Goal: Information Seeking & Learning: Compare options

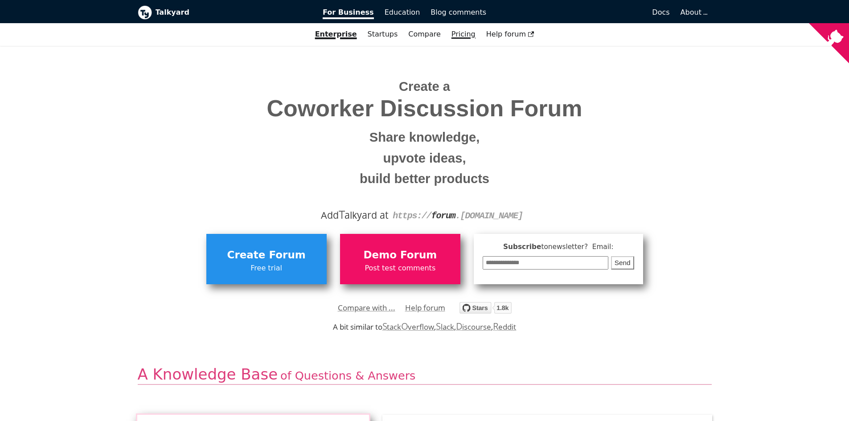
click at [457, 36] on link "Pricing" at bounding box center [463, 34] width 35 height 15
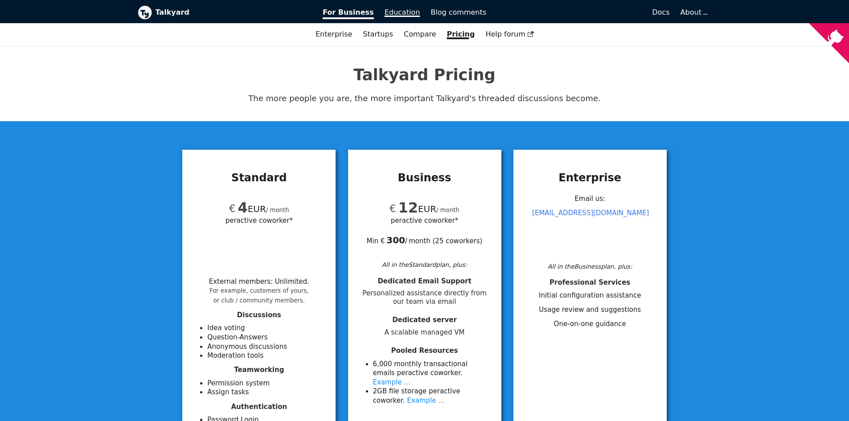
click at [395, 16] on span "Education" at bounding box center [403, 12] width 36 height 8
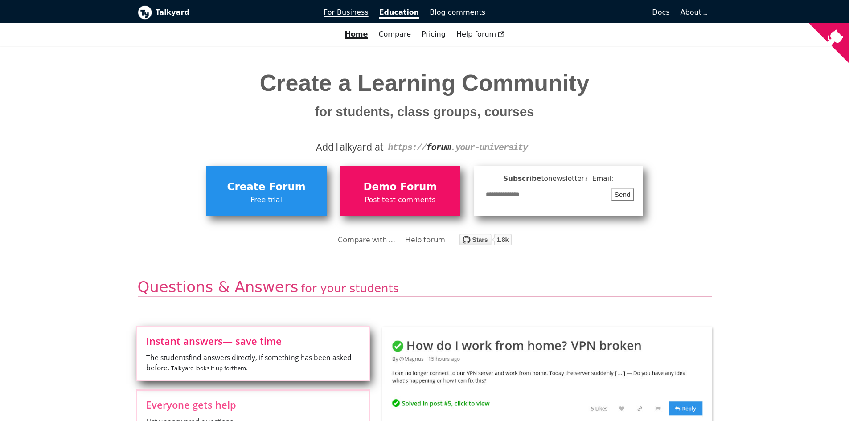
click at [352, 11] on span "For Business" at bounding box center [346, 12] width 45 height 8
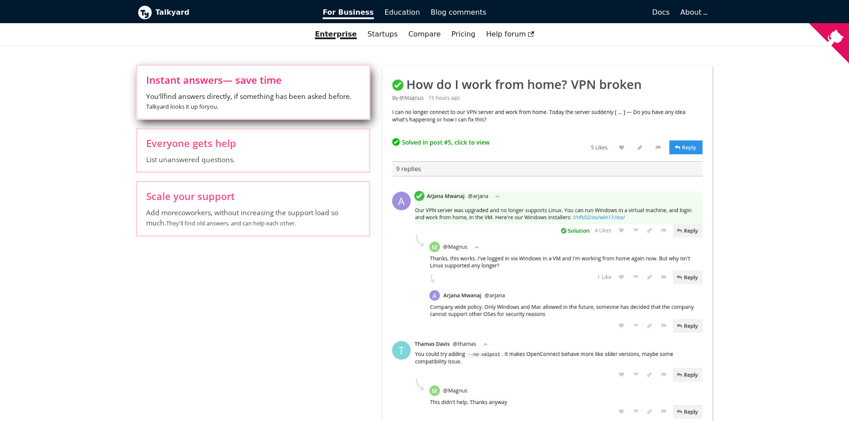
scroll to position [357, 0]
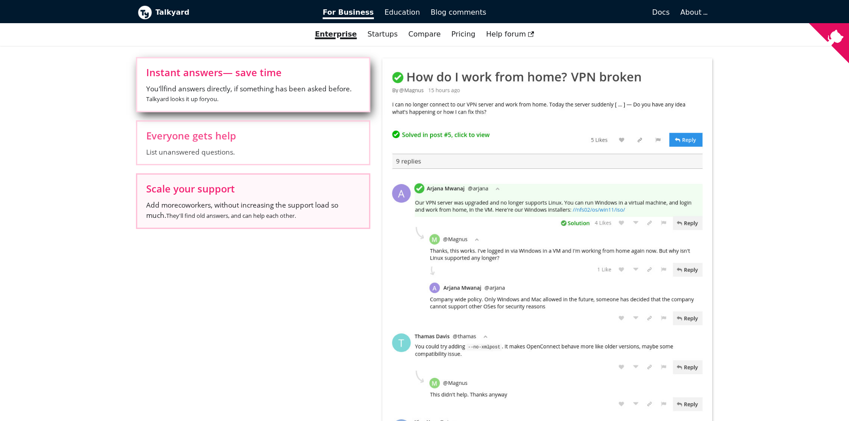
click at [251, 201] on span "Add more coworkers , without increasing the support load so much. They'll find …" at bounding box center [253, 210] width 214 height 21
click at [0, 0] on input "Scale your support Add more coworkers , without increasing the support load so …" at bounding box center [0, 0] width 0 height 0
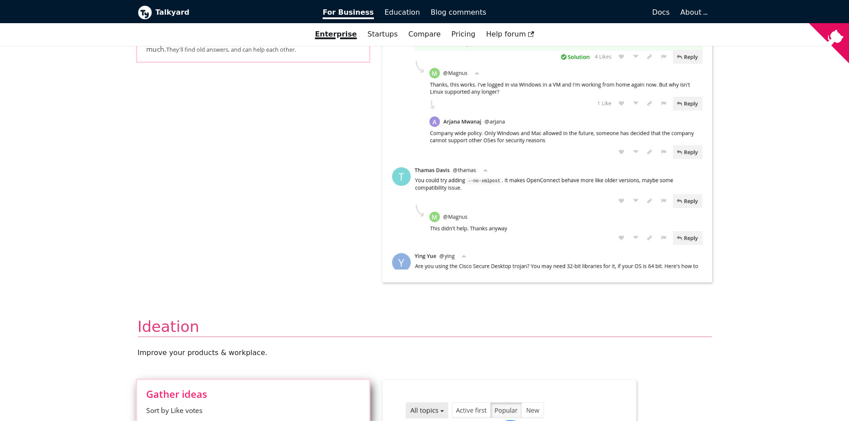
scroll to position [535, 0]
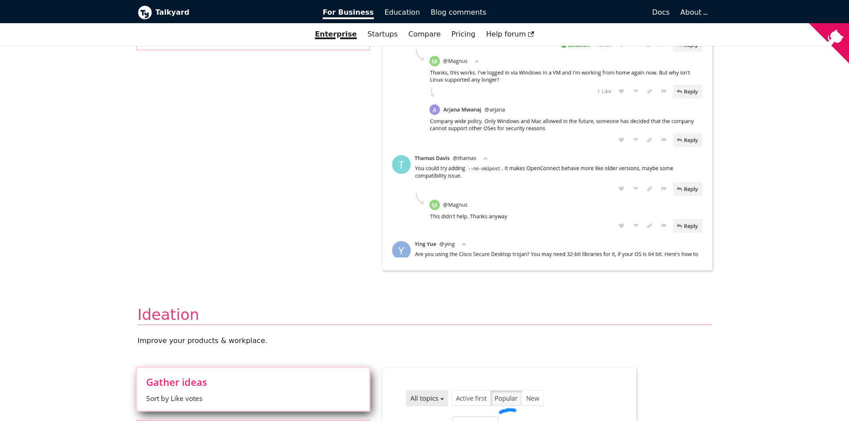
click at [0, 0] on input "Choose the right ideas Discuss ideas. Good reasons for/against surface to the t…" at bounding box center [0, 0] width 0 height 0
click at [0, 0] on input "Avoid mistakes See if others disagree with something. Read the replies, to find…" at bounding box center [0, 0] width 0 height 0
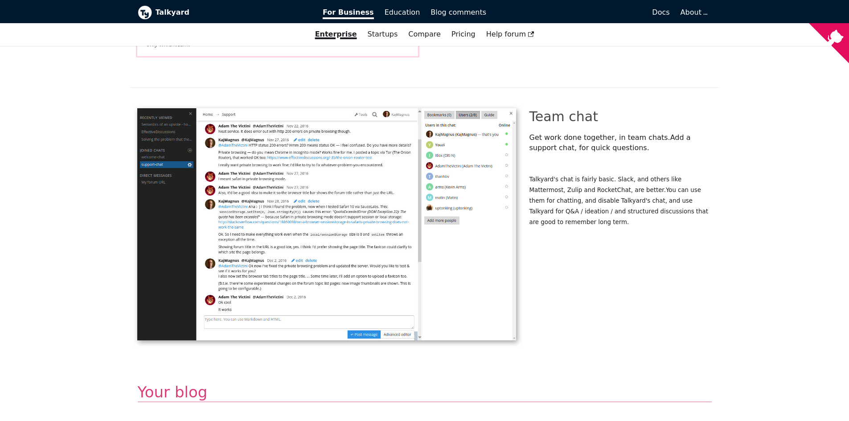
scroll to position [1337, 0]
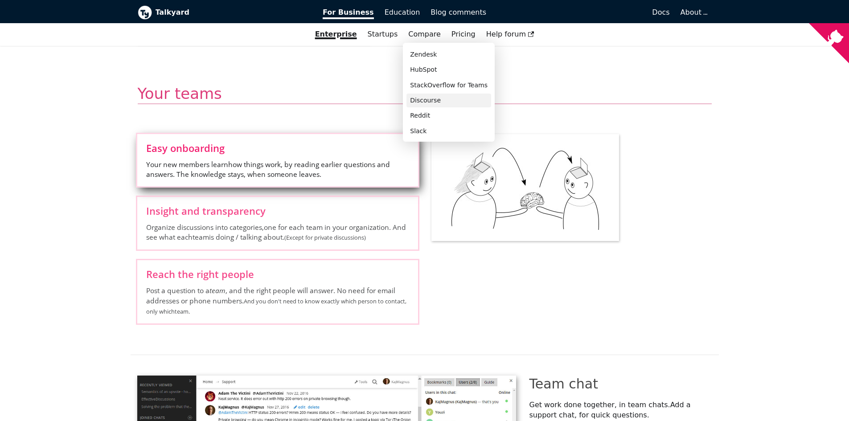
click at [425, 95] on link "Discourse" at bounding box center [449, 101] width 85 height 14
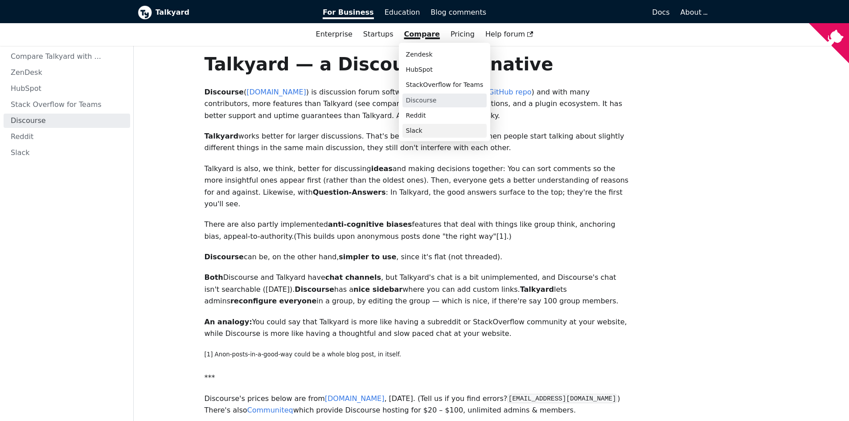
click at [434, 131] on link "Slack" at bounding box center [445, 131] width 85 height 14
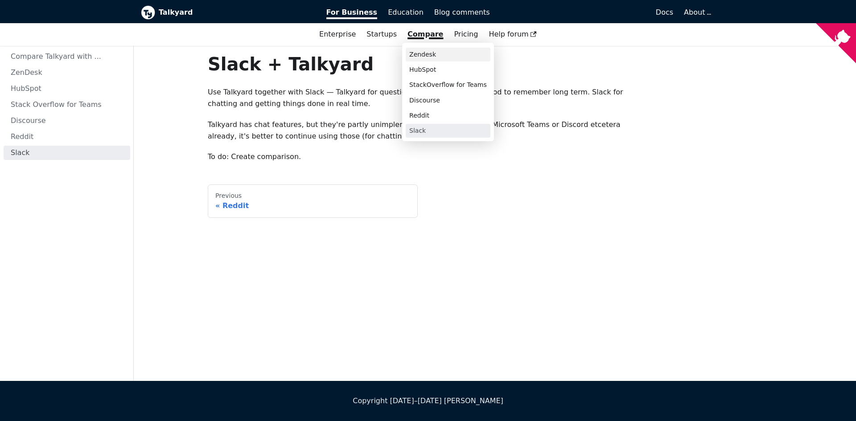
click at [429, 60] on link "Zendesk" at bounding box center [448, 55] width 85 height 14
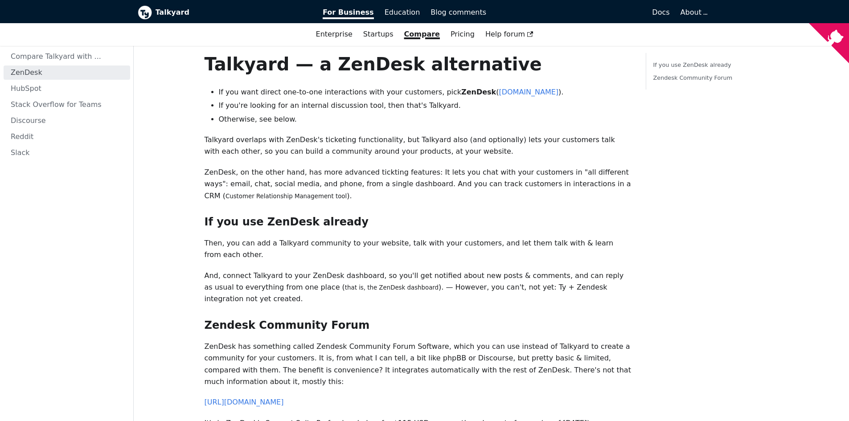
click at [318, 148] on p "Talkyard overlaps with ZenDesk's ticketing functionality, but Talkyard also (an…" at bounding box center [418, 146] width 427 height 24
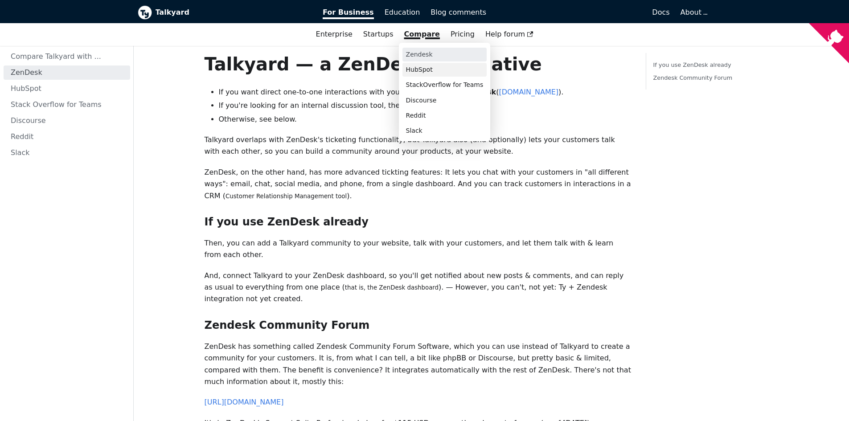
click at [428, 69] on link "HubSpot" at bounding box center [445, 70] width 85 height 14
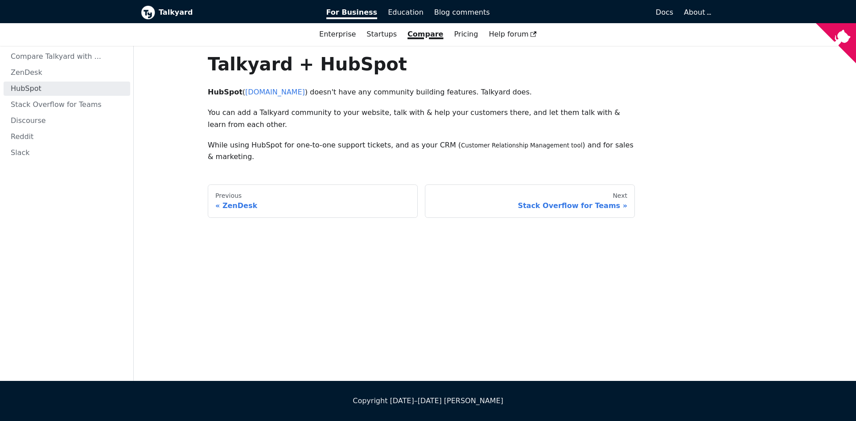
click at [316, 126] on p "You can add a Talkyard community to your website, talk with & help your custome…" at bounding box center [421, 119] width 427 height 24
click at [288, 93] on link "www.hubspot.com" at bounding box center [275, 92] width 60 height 8
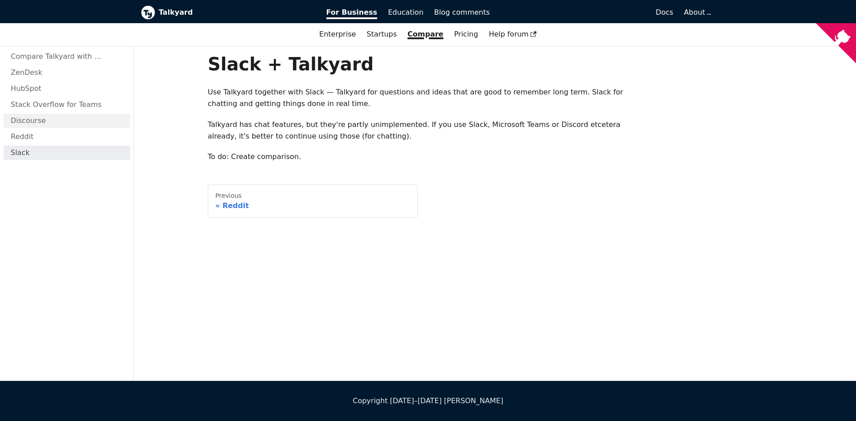
click at [44, 119] on link "Discourse" at bounding box center [67, 121] width 127 height 14
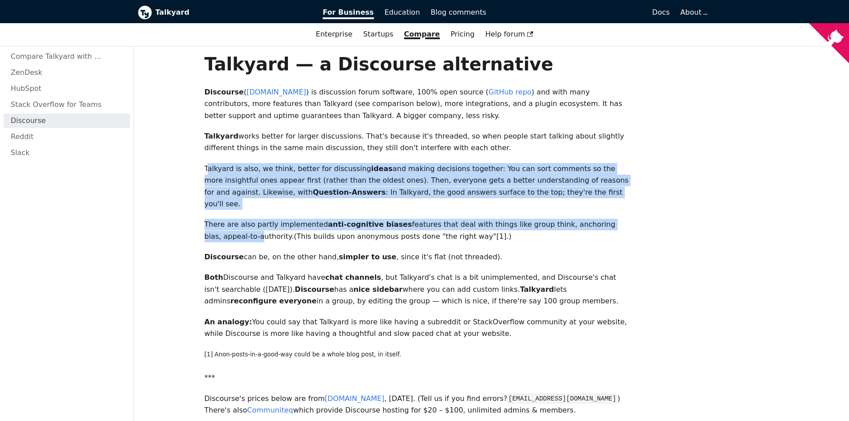
drag, startPoint x: 206, startPoint y: 168, endPoint x: 629, endPoint y: 202, distance: 423.5
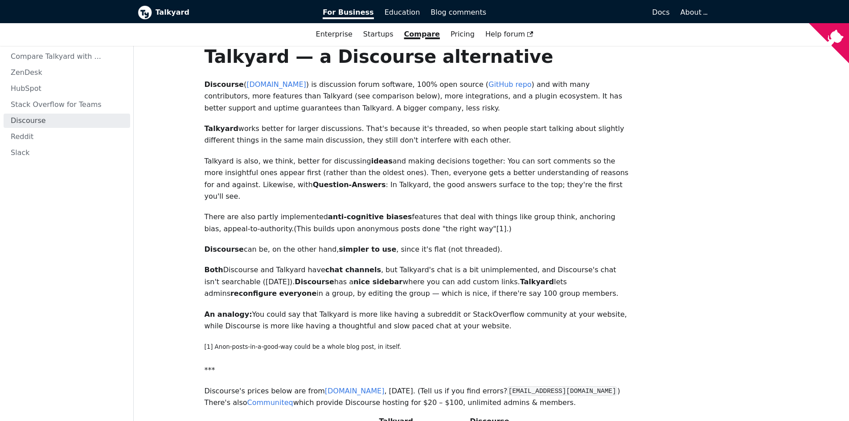
scroll to position [223, 0]
